Goal: Navigation & Orientation: Find specific page/section

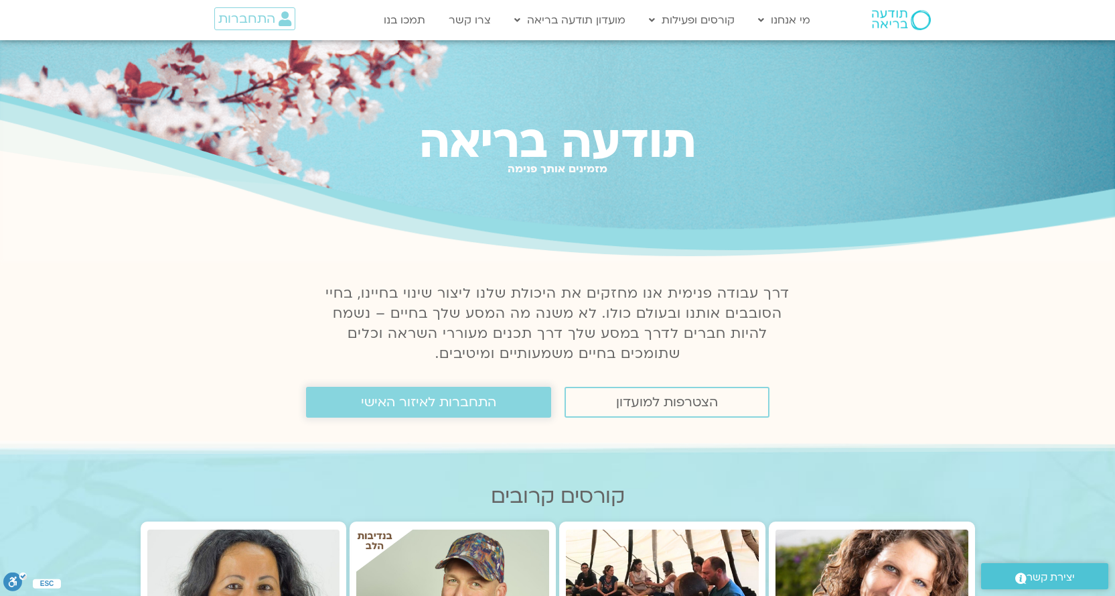
click at [459, 407] on span "התחברות לאיזור האישי" at bounding box center [428, 402] width 135 height 15
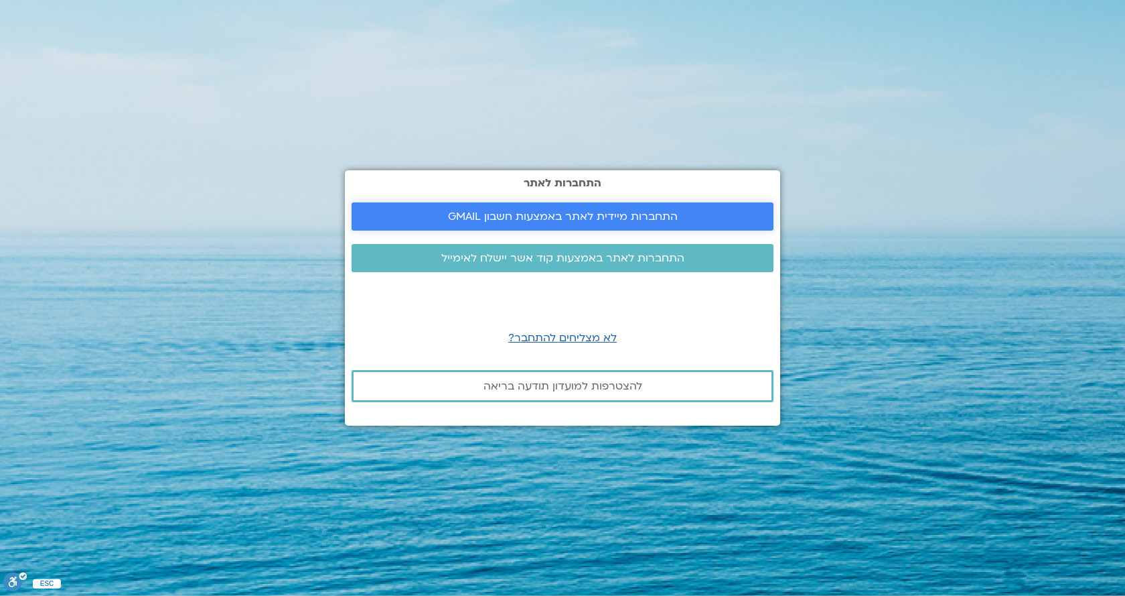
click at [575, 216] on span "התחברות מיידית לאתר באמצעות חשבון GMAIL" at bounding box center [563, 216] width 230 height 12
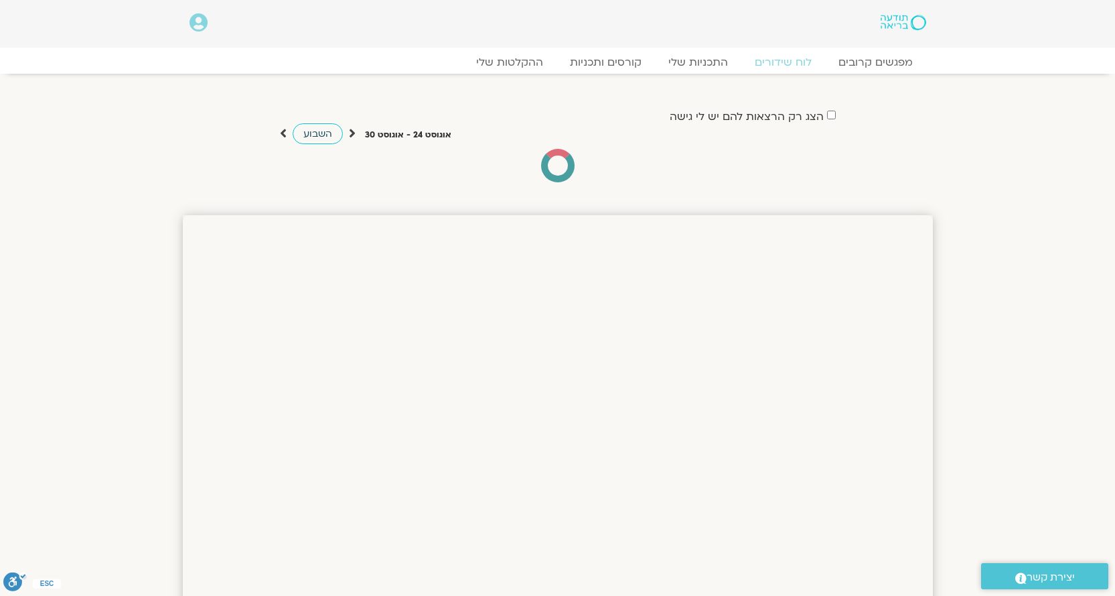
click at [319, 130] on span "השבוע" at bounding box center [317, 133] width 29 height 13
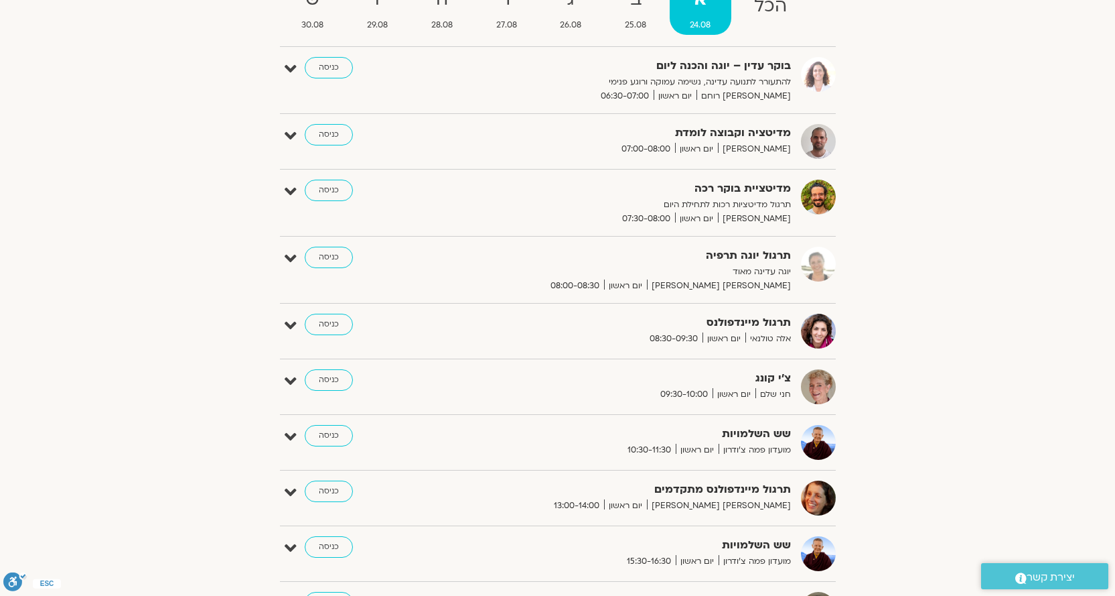
scroll to position [134, 0]
